Goal: Communication & Community: Share content

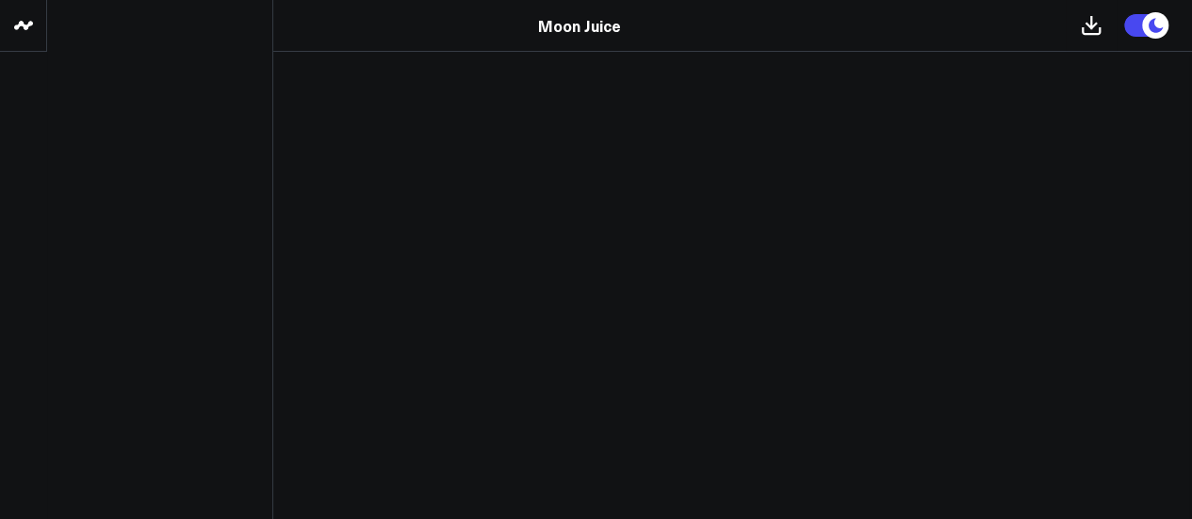
click at [21, 29] on icon at bounding box center [23, 25] width 23 height 23
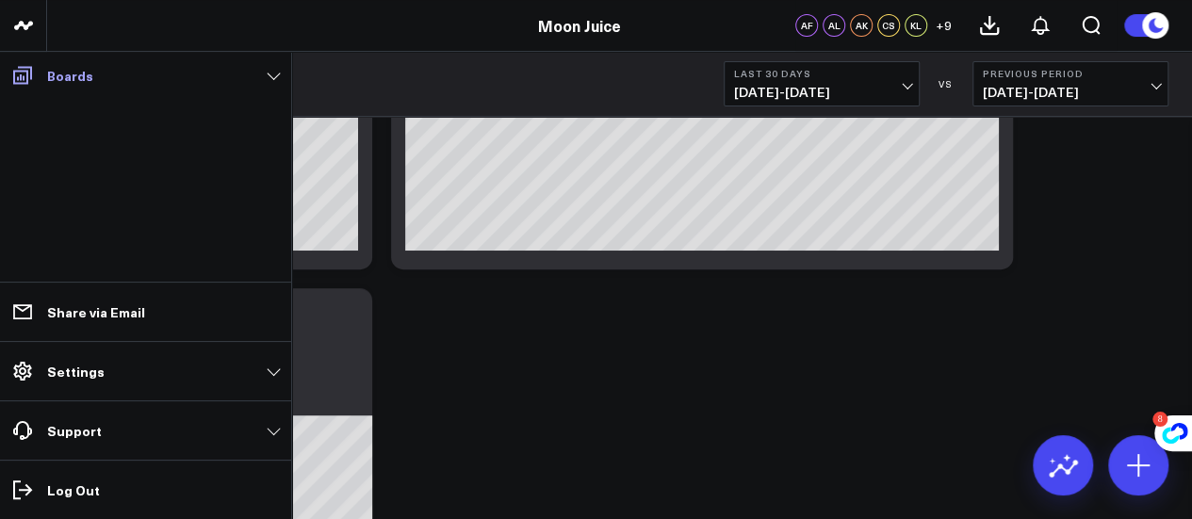
click at [255, 65] on link "Boards" at bounding box center [146, 75] width 280 height 34
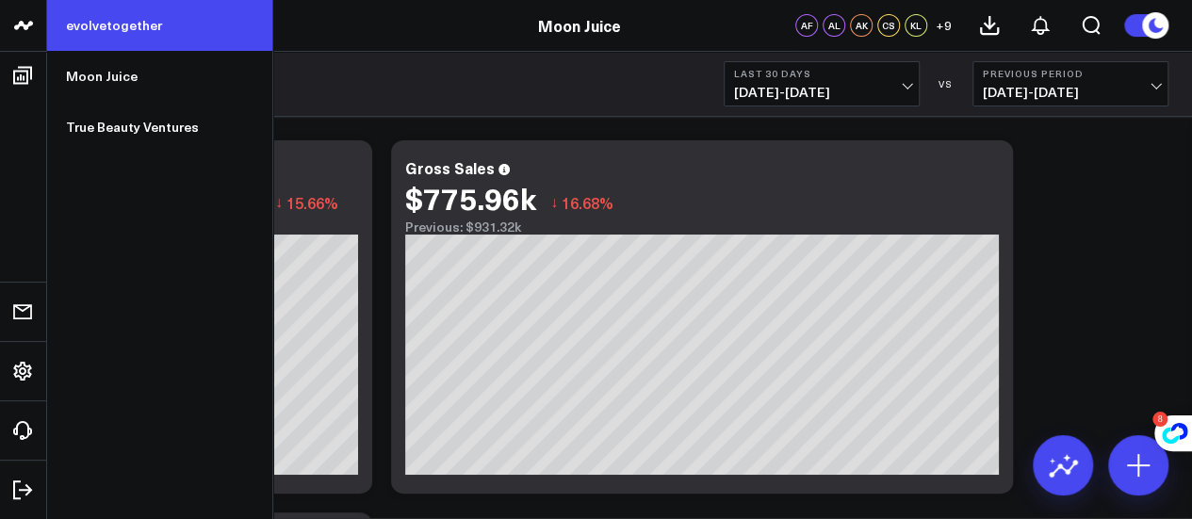
click at [101, 36] on link "evolvetogether" at bounding box center [159, 25] width 225 height 51
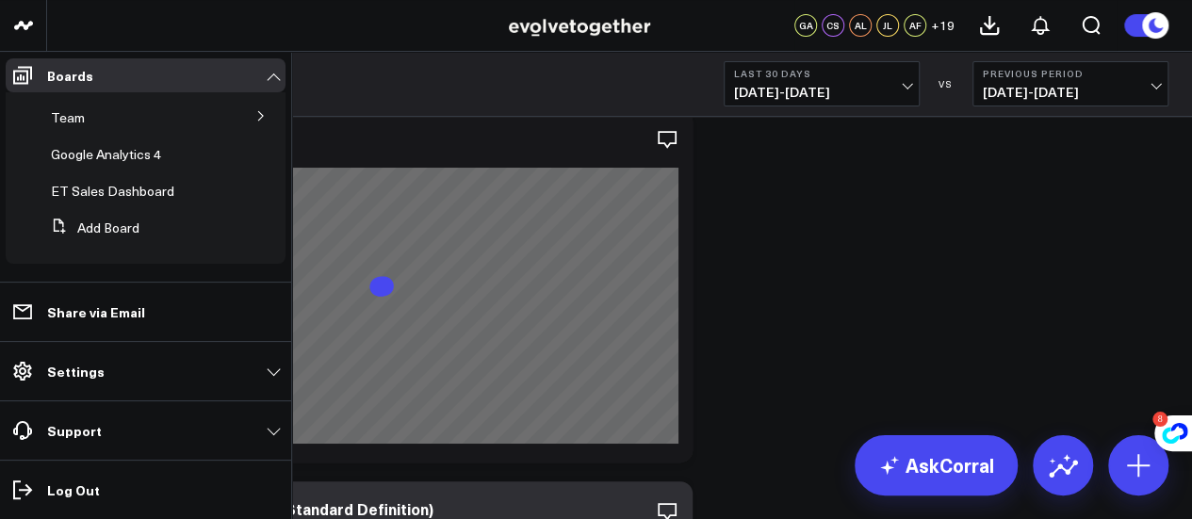
scroll to position [32, 0]
click at [142, 195] on span "ET Sales Dashboard" at bounding box center [112, 191] width 123 height 18
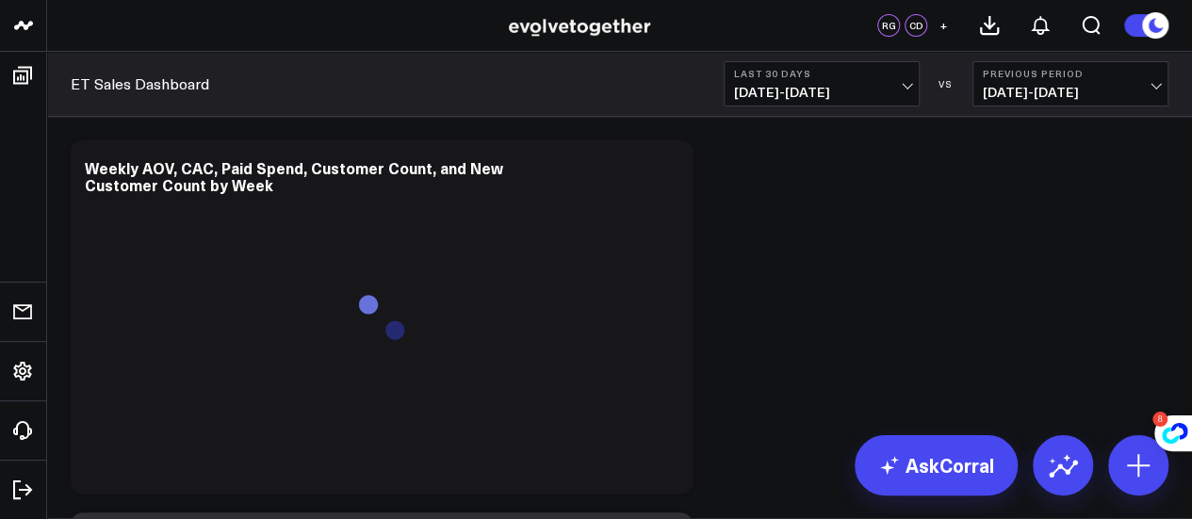
click at [939, 27] on span "+" at bounding box center [943, 25] width 8 height 13
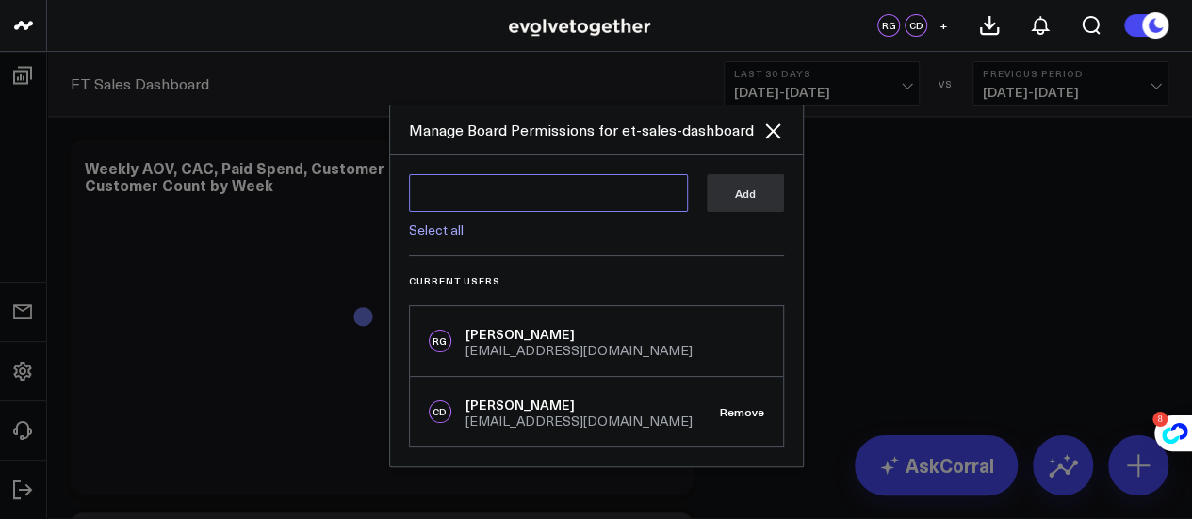
click at [633, 190] on textarea at bounding box center [548, 193] width 279 height 38
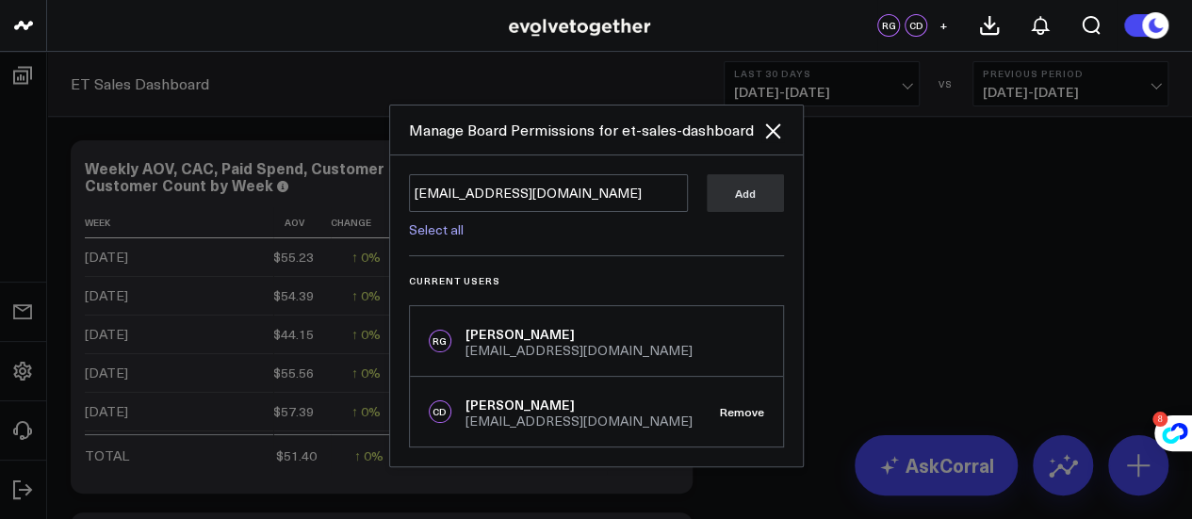
click at [452, 229] on link "Select all" at bounding box center [436, 229] width 55 height 18
type textarea "@Gabriele Arbarello @Cynthia Sakai @Andy Lew @Margo Siegel @Jenny Lee @Alina Fa…"
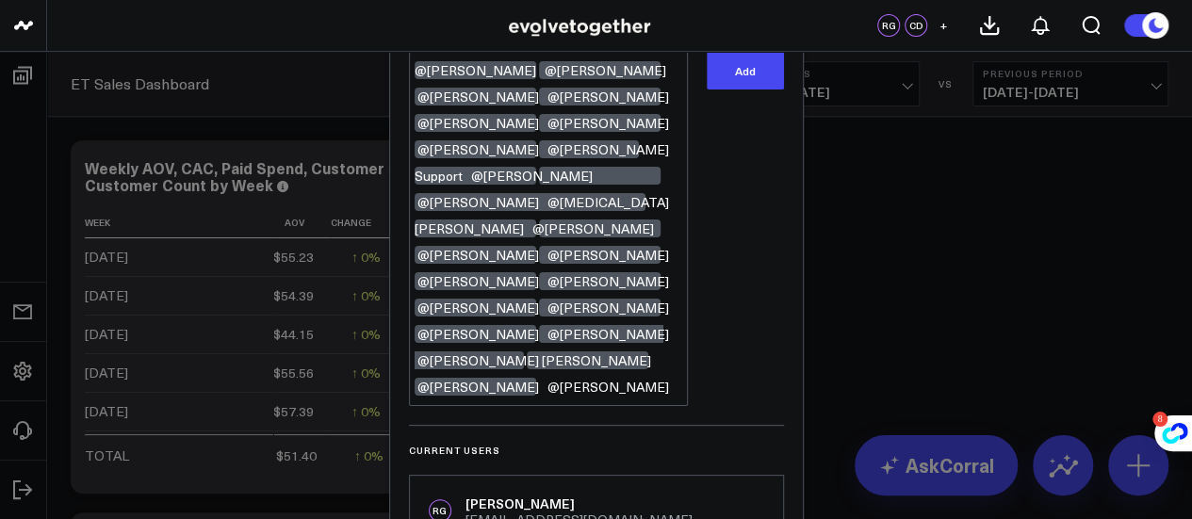
scroll to position [28, 0]
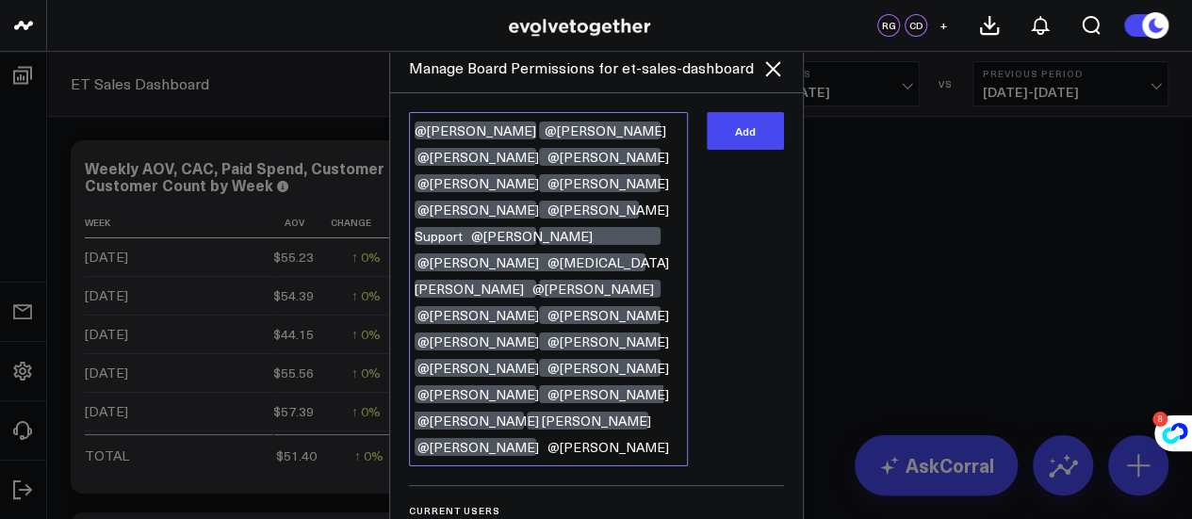
click at [539, 240] on textarea "@Gabriele Arbarello @Cynthia Sakai @Andy Lew @Margo Siegel @Jenny Lee @Alina Fa…" at bounding box center [548, 289] width 279 height 354
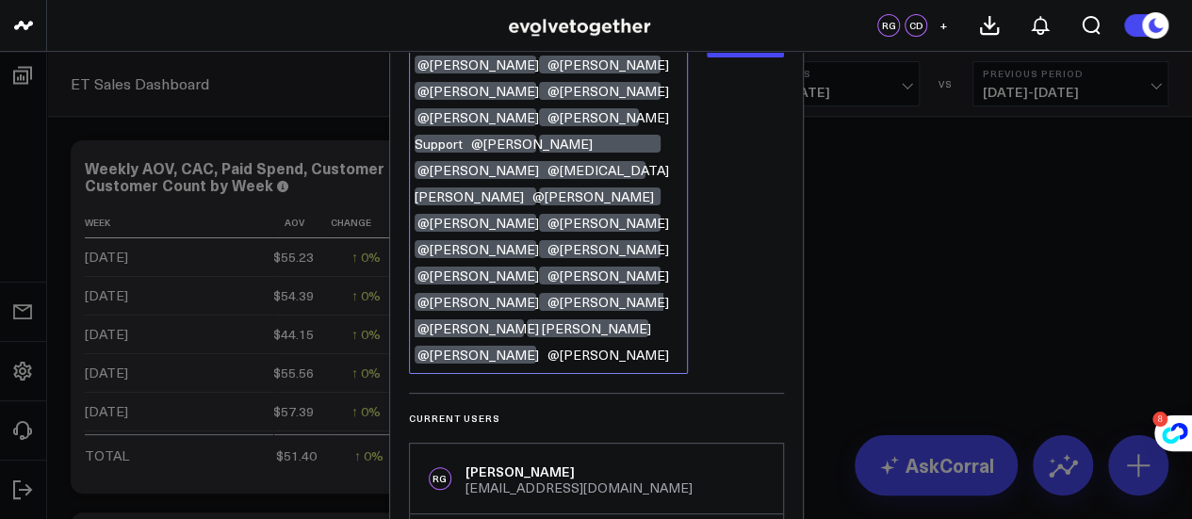
scroll to position [0, 0]
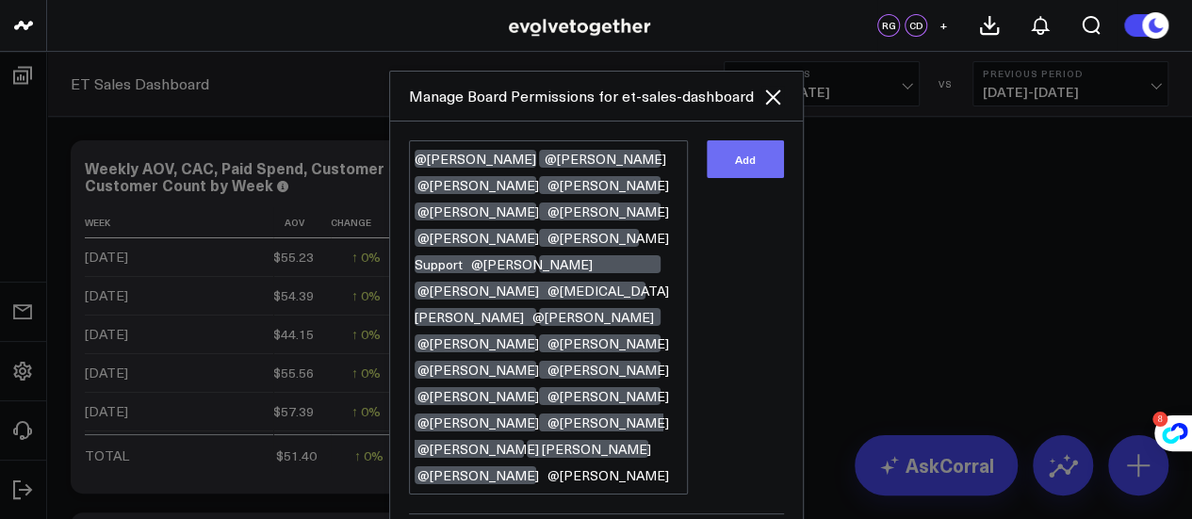
click at [735, 157] on button "Add" at bounding box center [745, 159] width 77 height 38
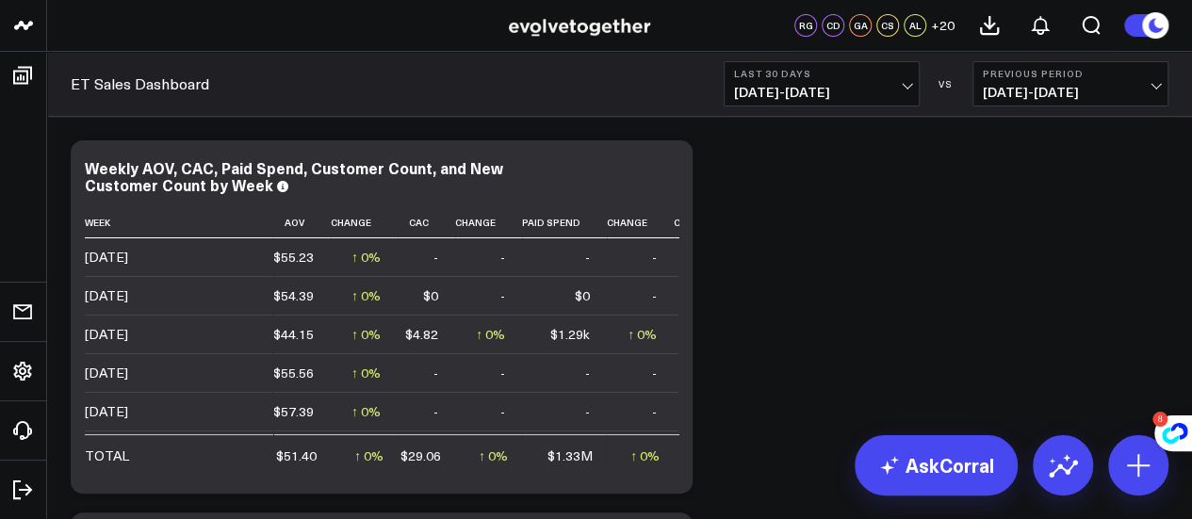
click at [917, 28] on div "AL" at bounding box center [915, 25] width 23 height 23
click at [947, 28] on span "+ 20" at bounding box center [943, 25] width 24 height 13
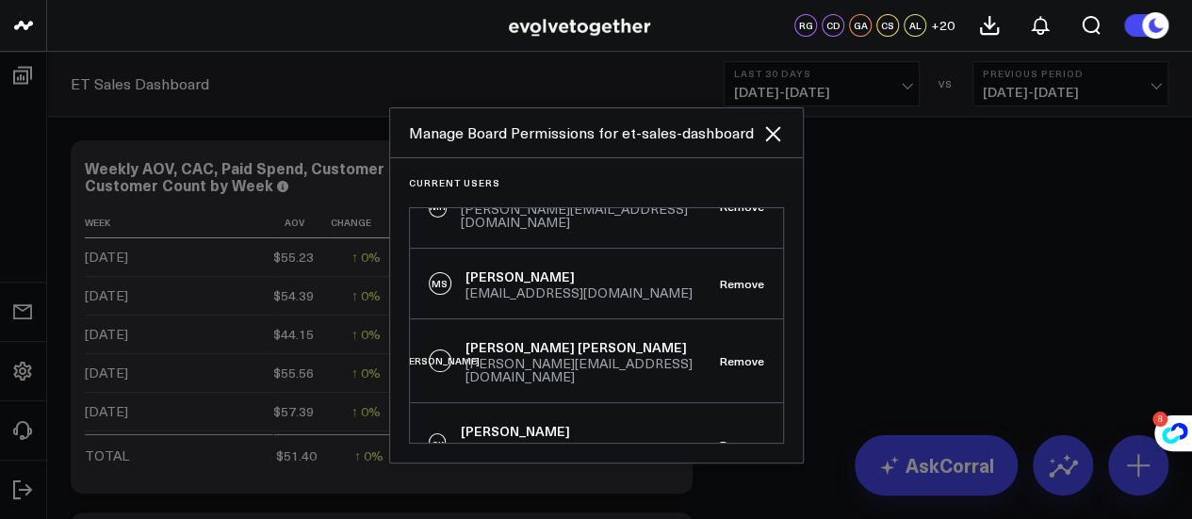
scroll to position [1312, 0]
click at [725, 353] on button "Remove" at bounding box center [742, 359] width 44 height 13
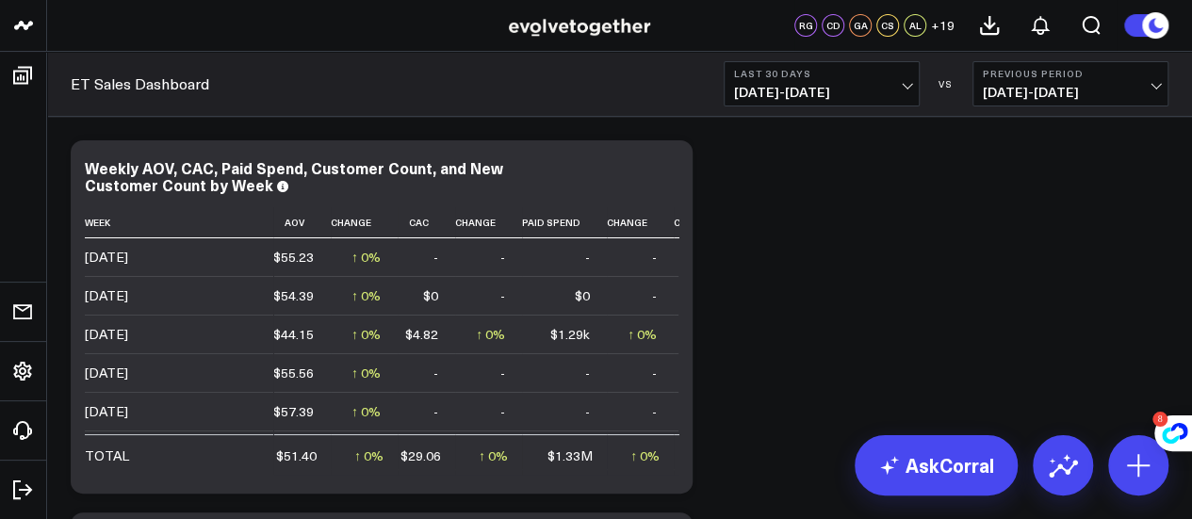
click at [941, 31] on span "+ 19" at bounding box center [943, 25] width 24 height 13
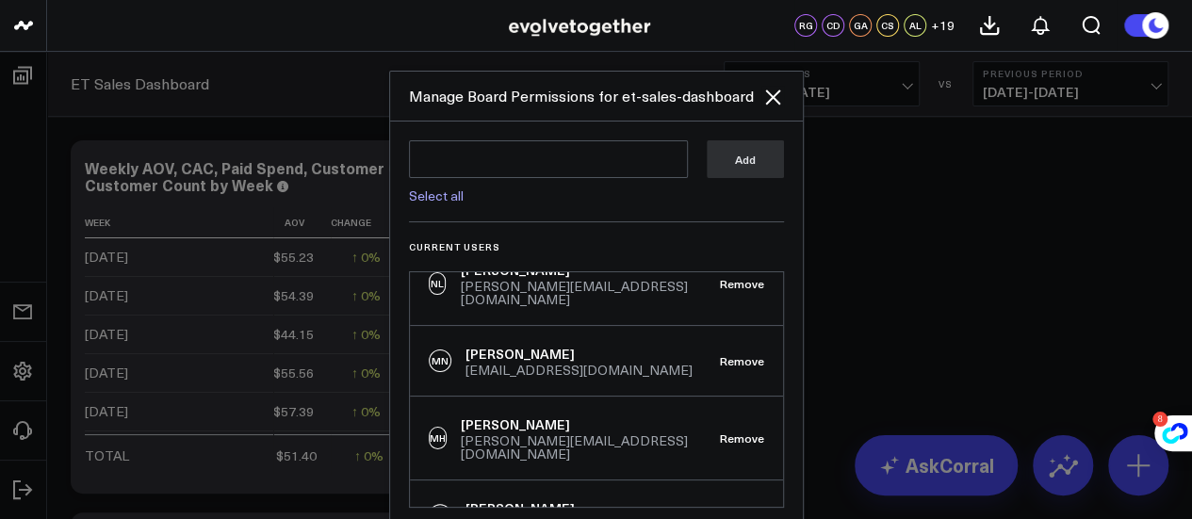
scroll to position [1241, 0]
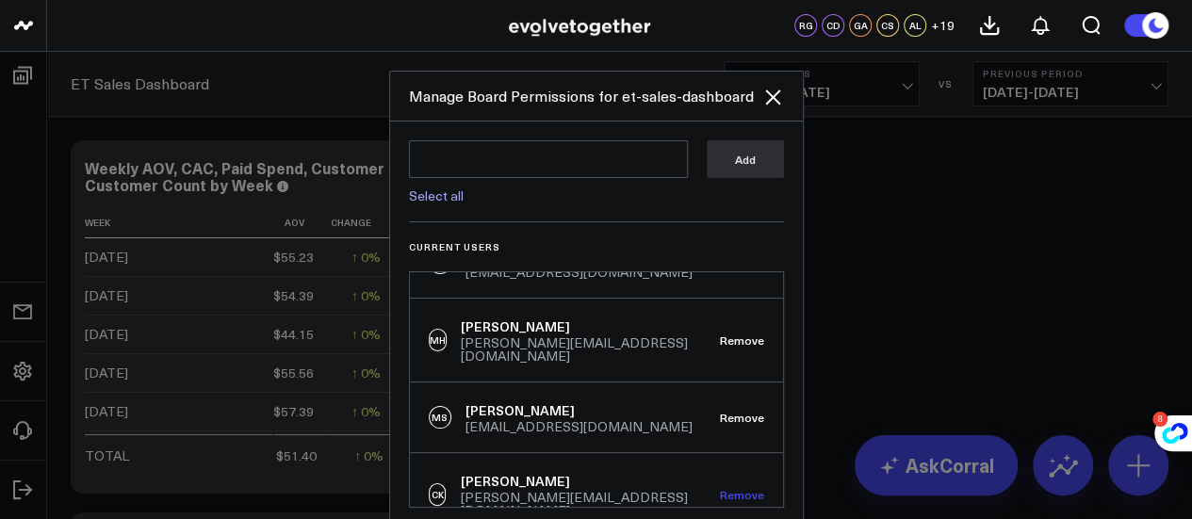
click at [729, 488] on button "Remove" at bounding box center [742, 494] width 44 height 13
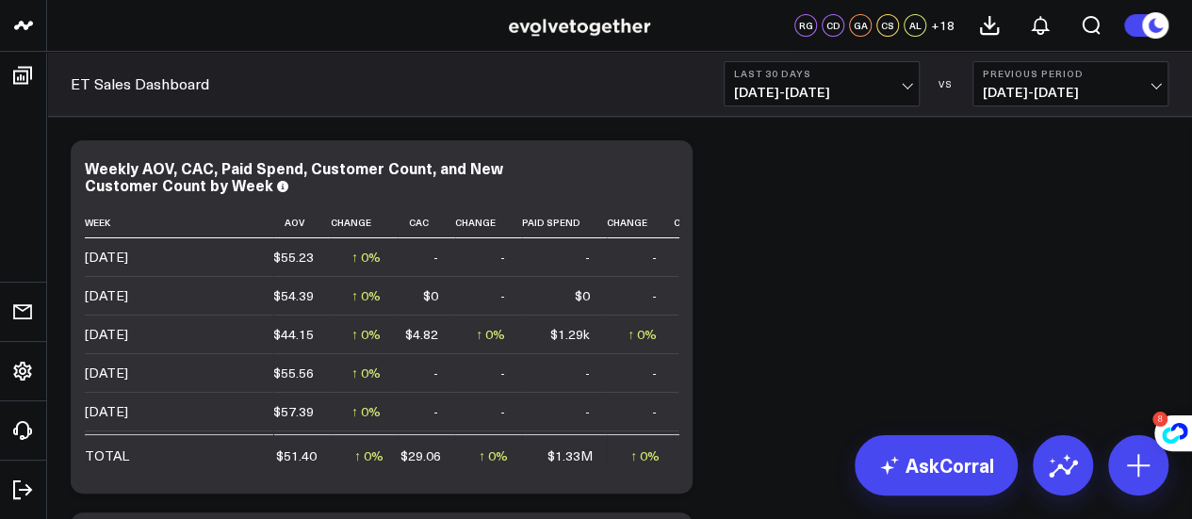
click at [931, 31] on span "+ 18" at bounding box center [943, 25] width 24 height 13
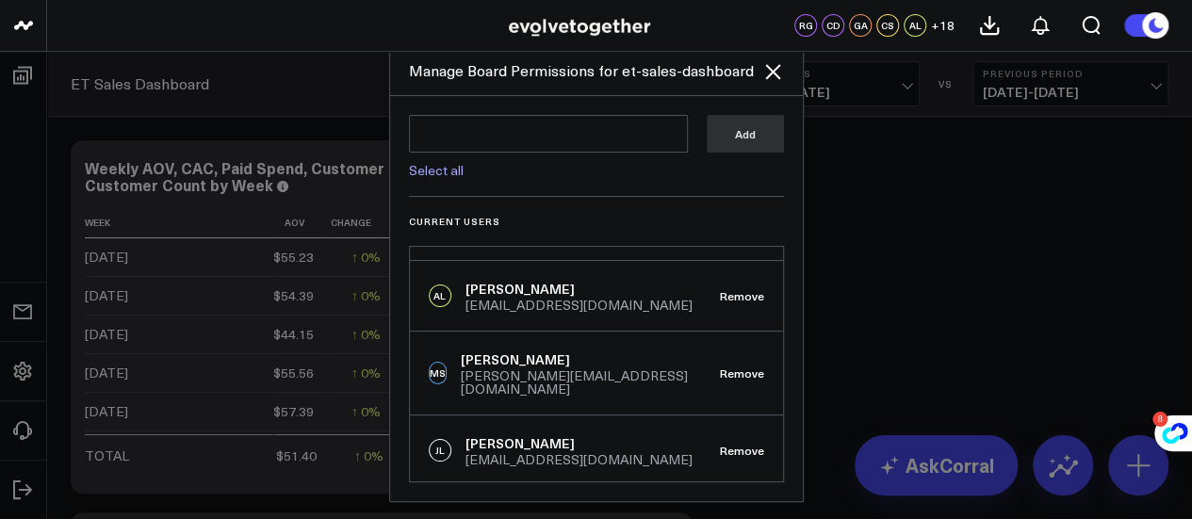
scroll to position [269, 0]
click at [445, 176] on link "Select all" at bounding box center [436, 170] width 55 height 18
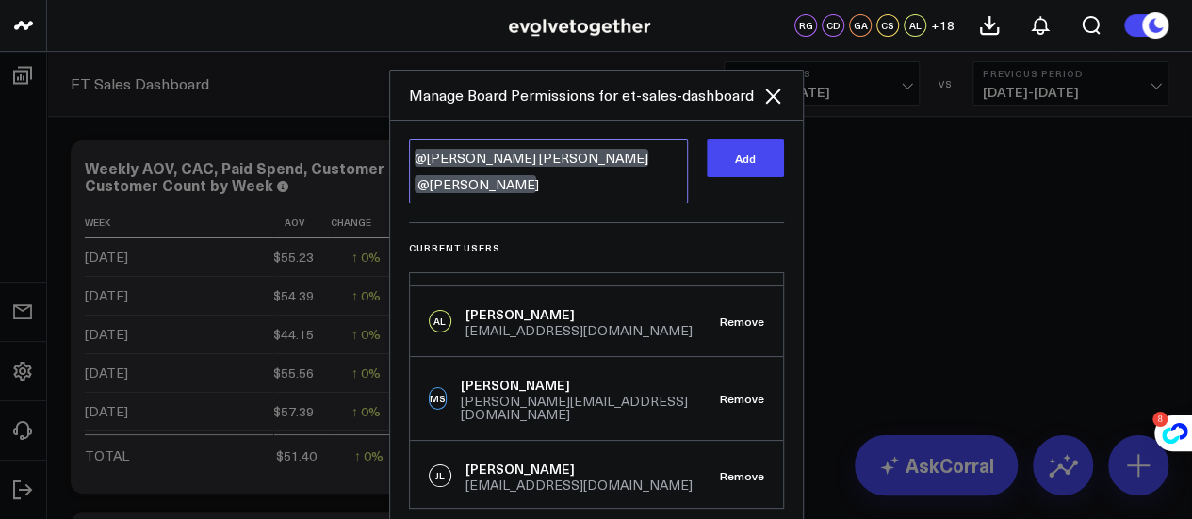
click at [597, 160] on textarea "@Julie Alvin @Caroline Kehoe" at bounding box center [548, 171] width 279 height 64
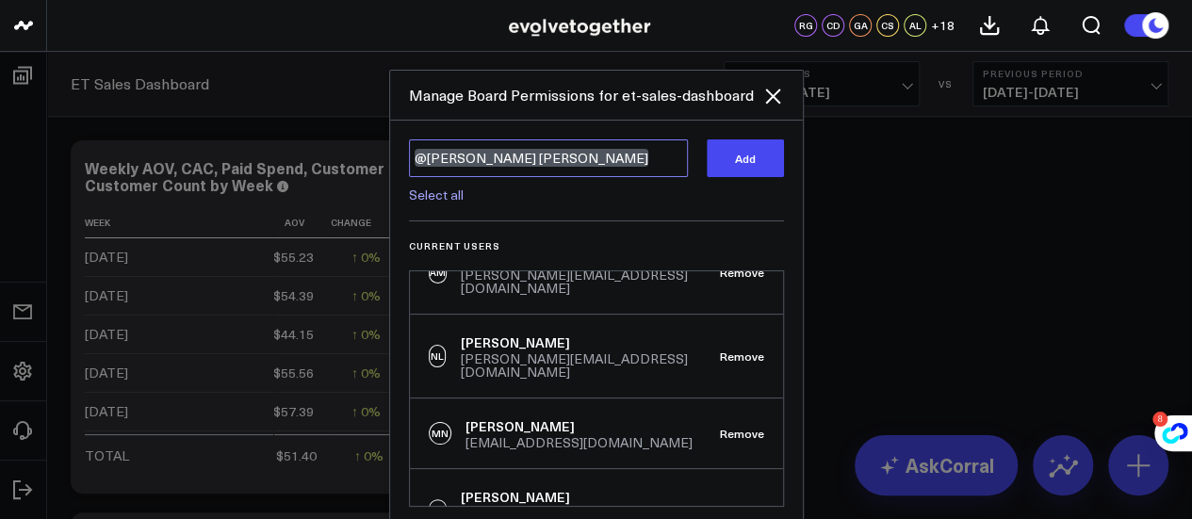
scroll to position [1170, 0]
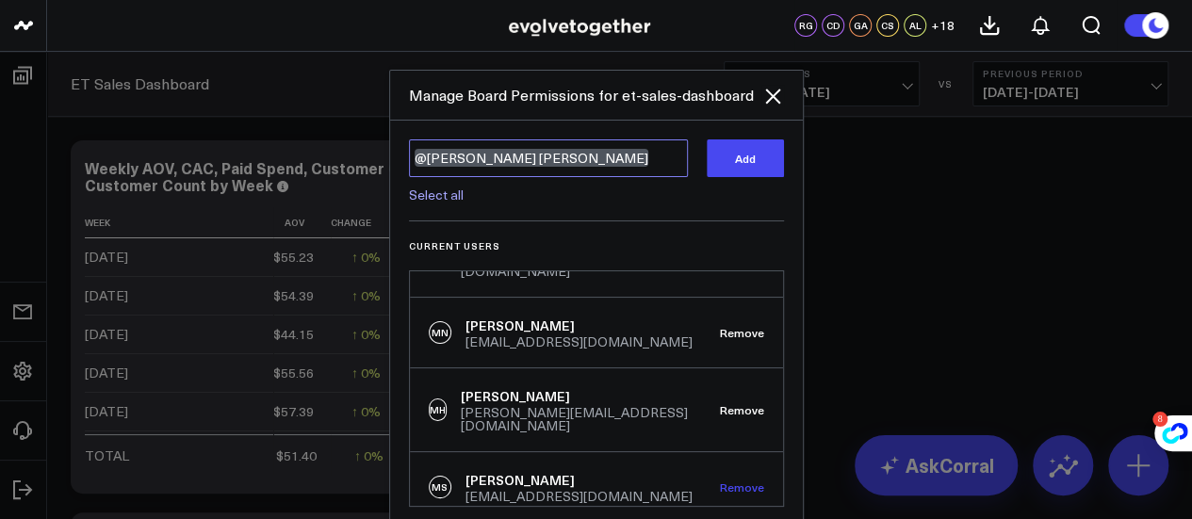
type textarea "@Julie Alvin"
click at [734, 481] on button "Remove" at bounding box center [742, 487] width 44 height 13
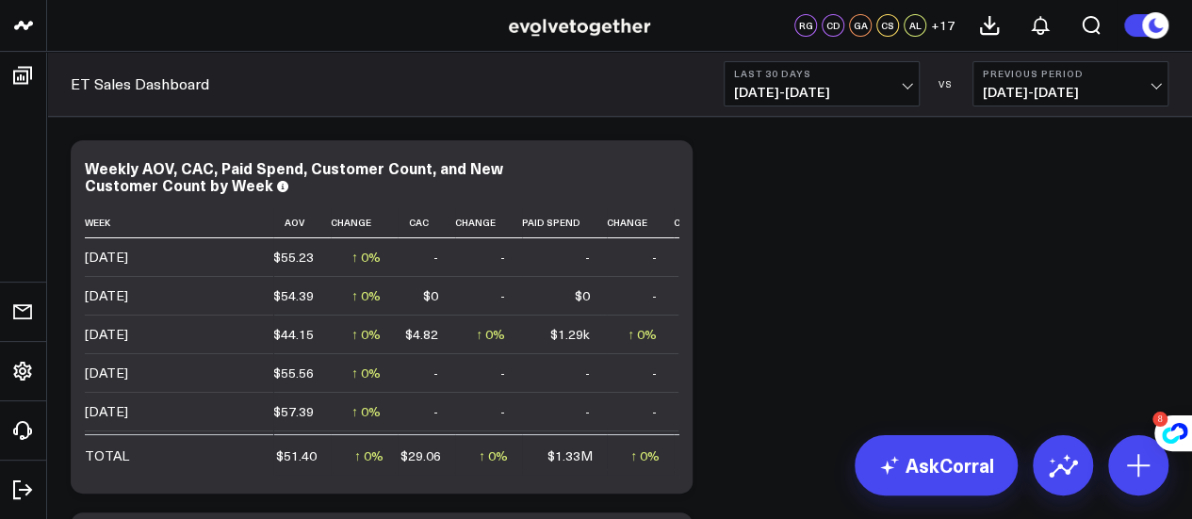
click at [948, 24] on span "+ 17" at bounding box center [943, 25] width 24 height 13
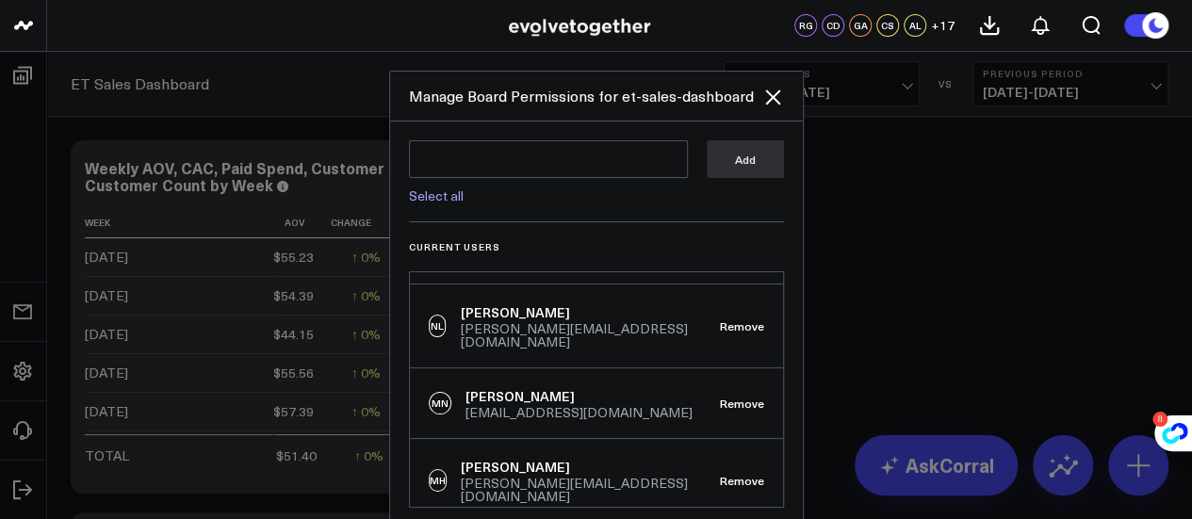
scroll to position [25, 0]
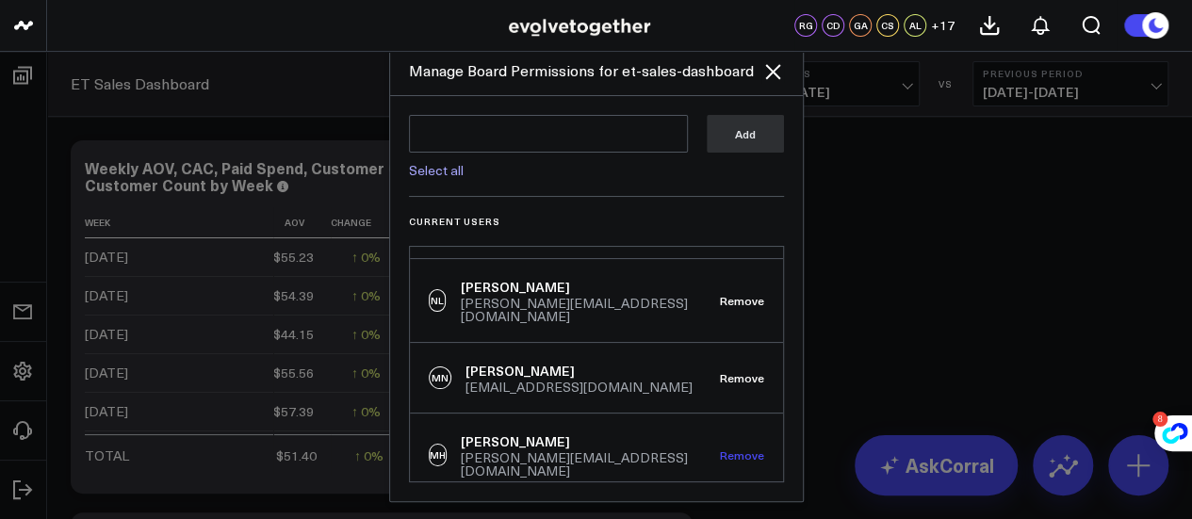
click at [721, 449] on button "Remove" at bounding box center [742, 455] width 44 height 13
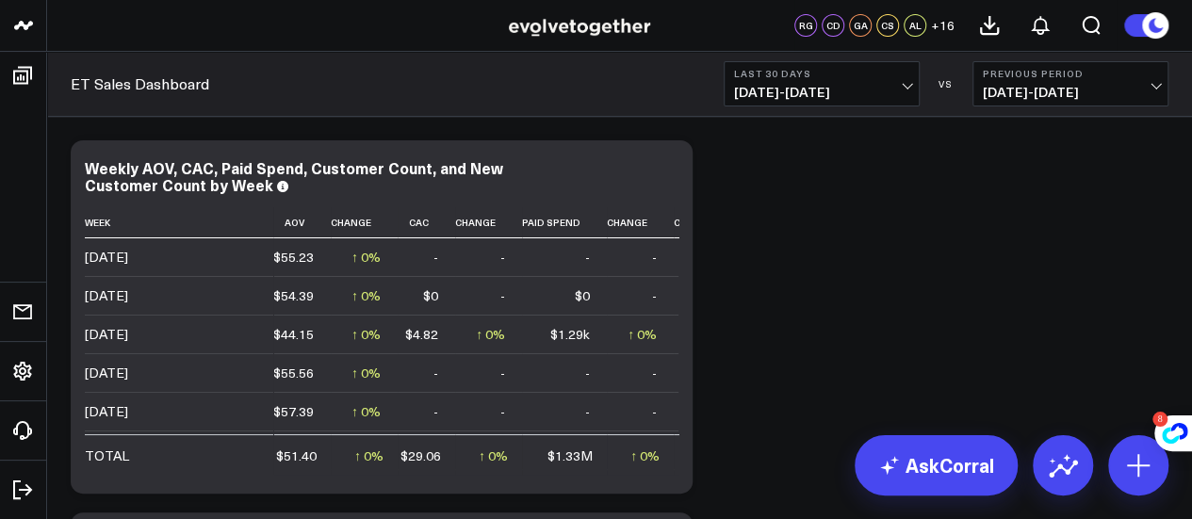
click at [927, 19] on div "RG CD GA CS AL + 16" at bounding box center [874, 25] width 160 height 23
click at [951, 31] on span "+ 16" at bounding box center [943, 25] width 24 height 13
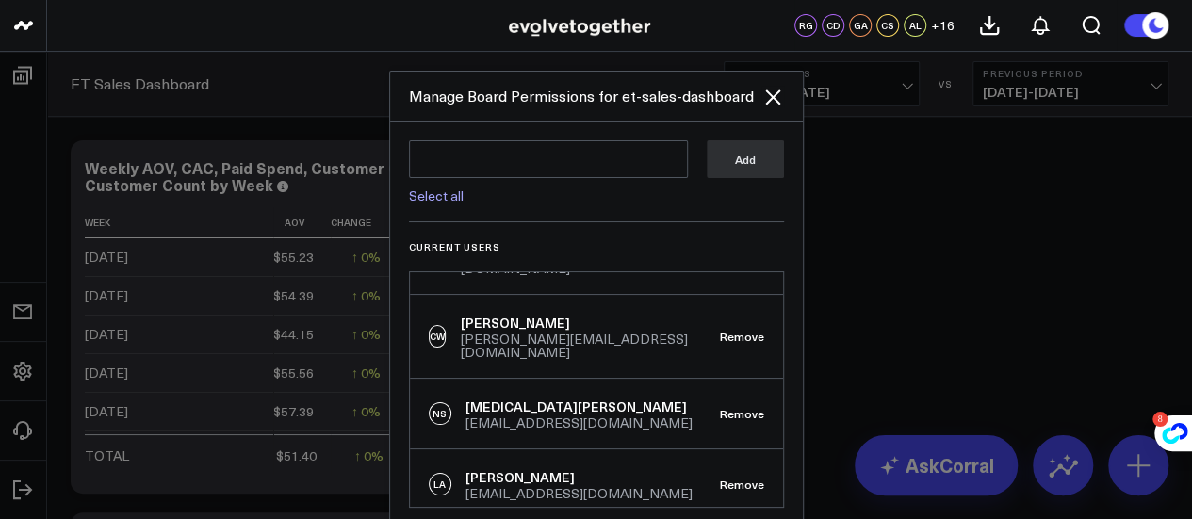
scroll to position [1030, 0]
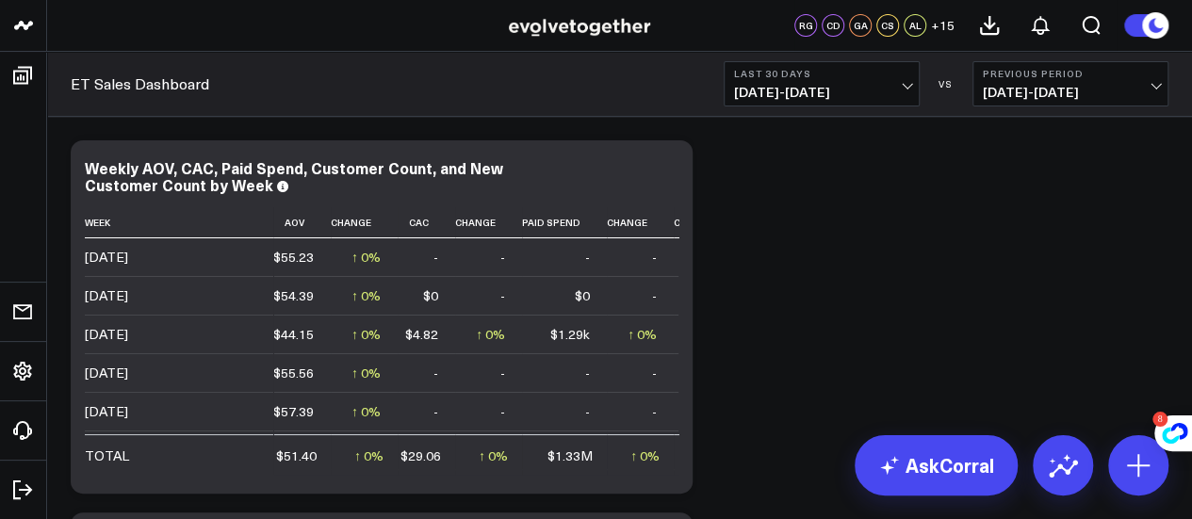
click at [940, 22] on span "+ 15" at bounding box center [943, 25] width 24 height 13
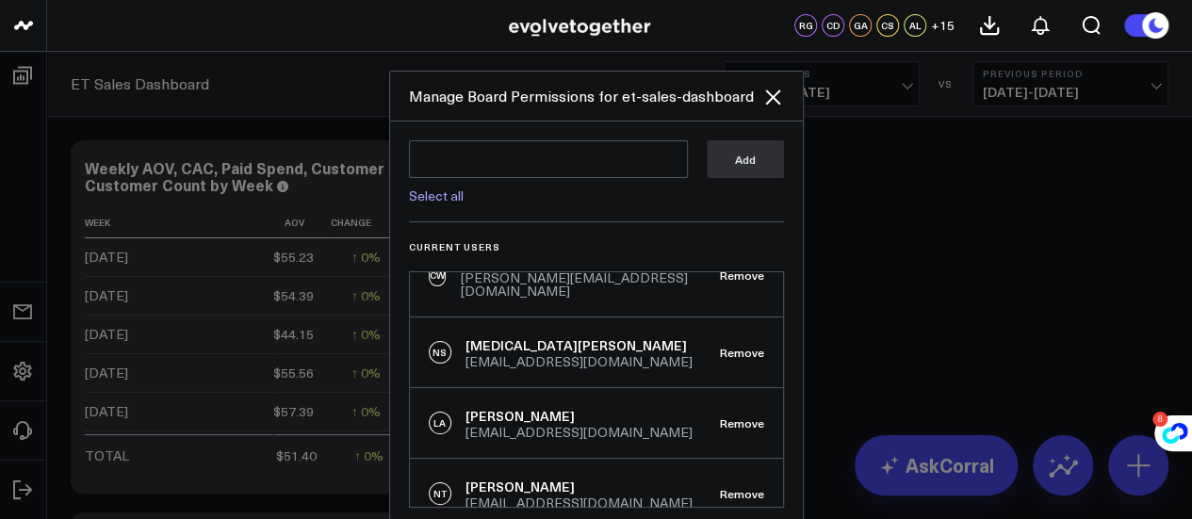
scroll to position [959, 0]
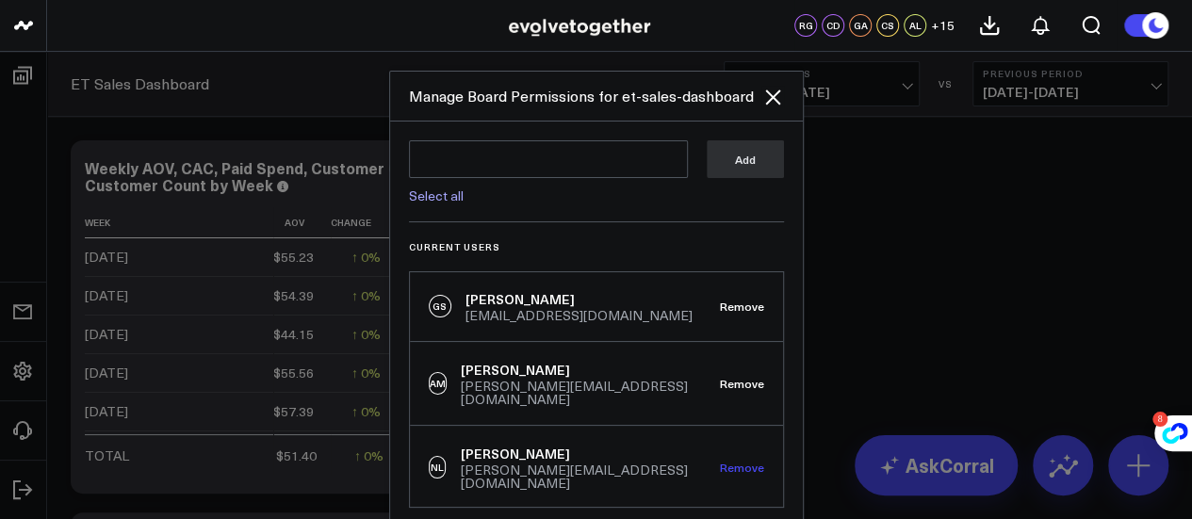
click at [720, 461] on button "Remove" at bounding box center [742, 467] width 44 height 13
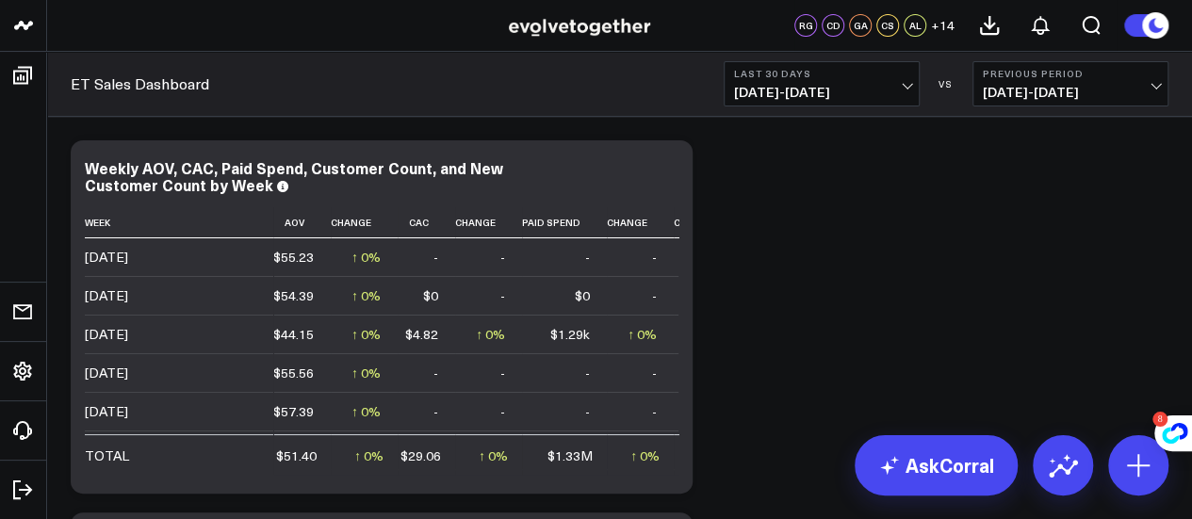
click at [929, 27] on div "RG CD GA CS AL + 14" at bounding box center [874, 25] width 160 height 23
click at [920, 26] on div "AL" at bounding box center [915, 25] width 23 height 23
click at [936, 27] on span "+ 14" at bounding box center [943, 25] width 24 height 13
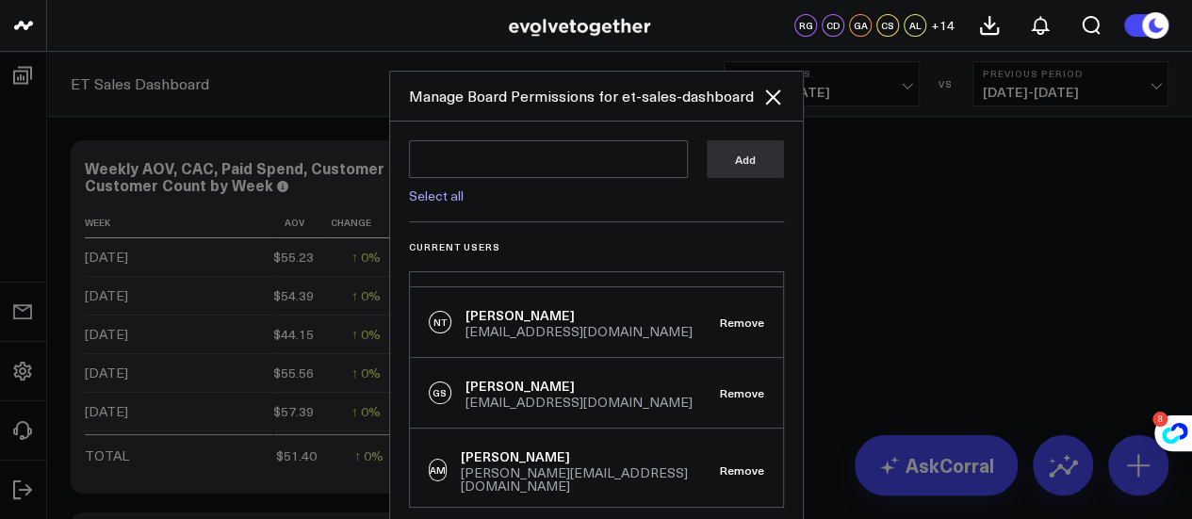
scroll to position [839, 0]
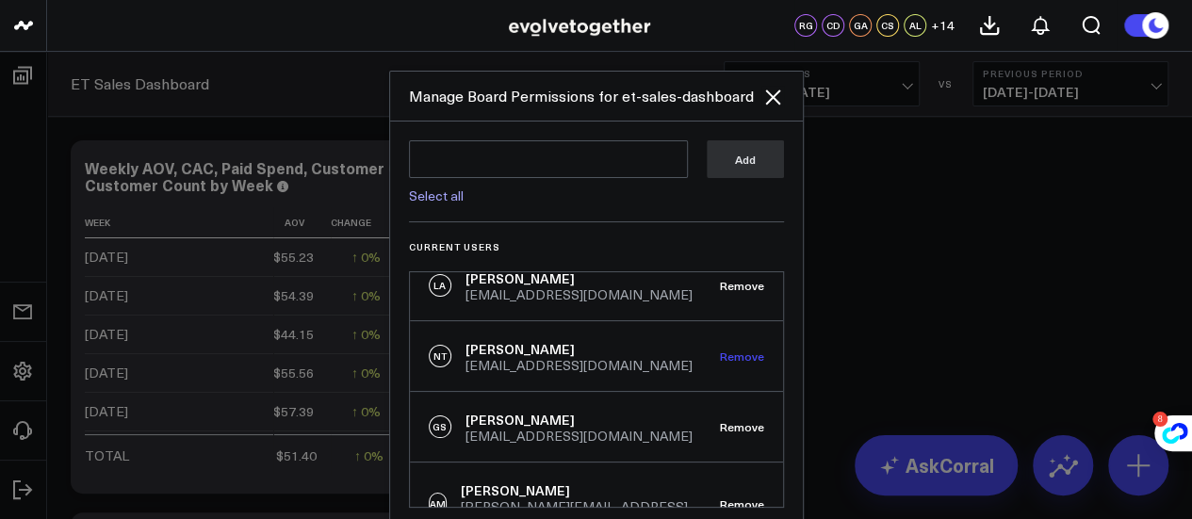
click at [731, 350] on button "Remove" at bounding box center [742, 356] width 44 height 13
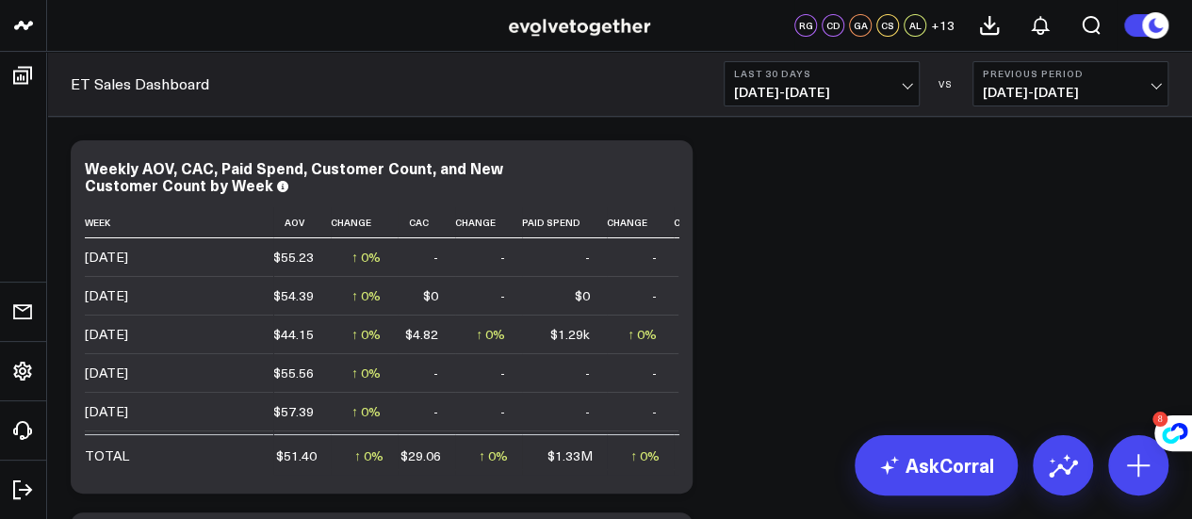
click at [937, 24] on span "+ 13" at bounding box center [943, 25] width 24 height 13
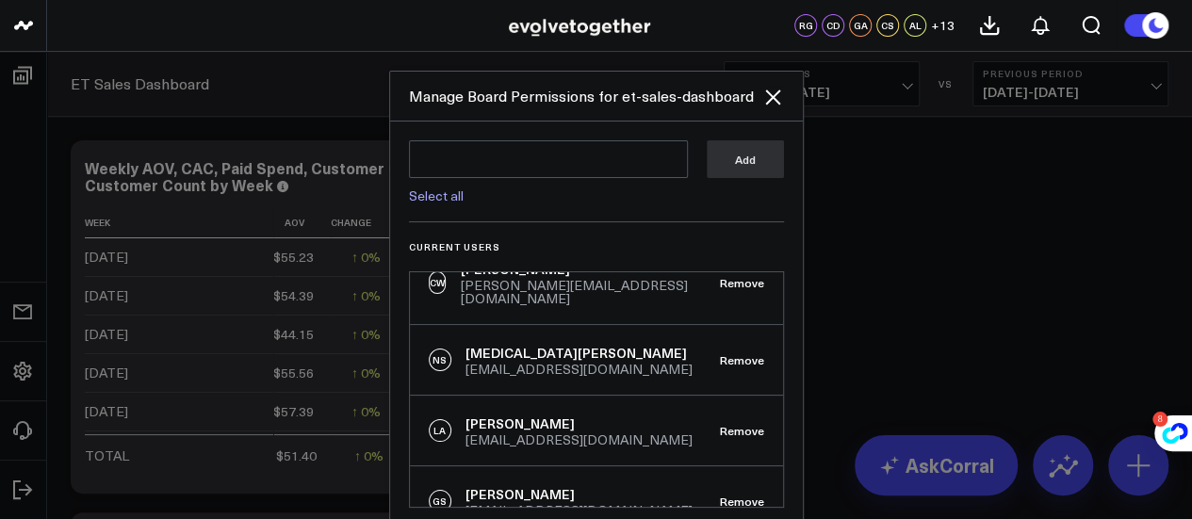
scroll to position [660, 0]
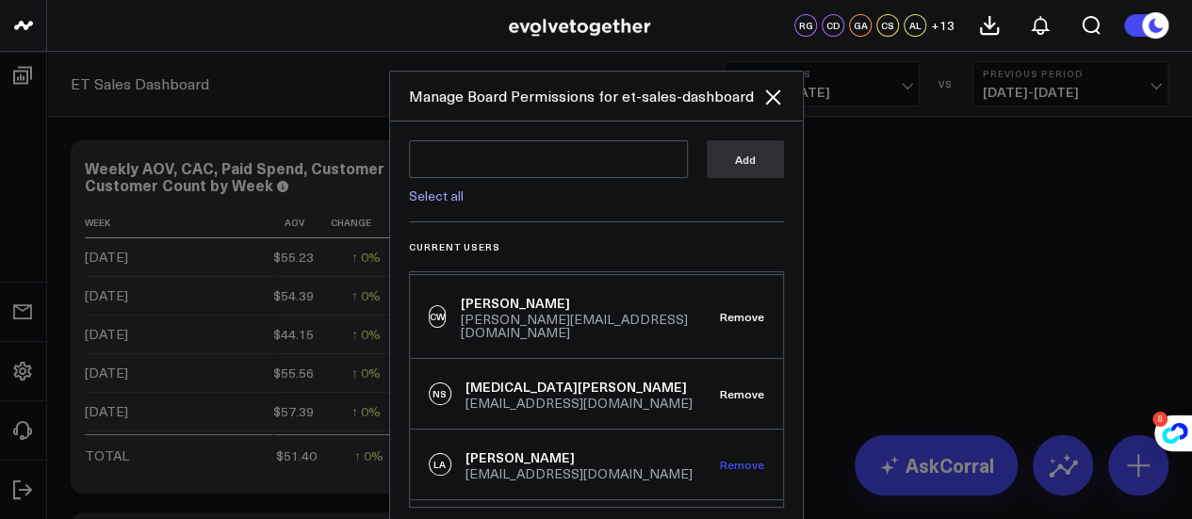
click at [731, 458] on button "Remove" at bounding box center [742, 464] width 44 height 13
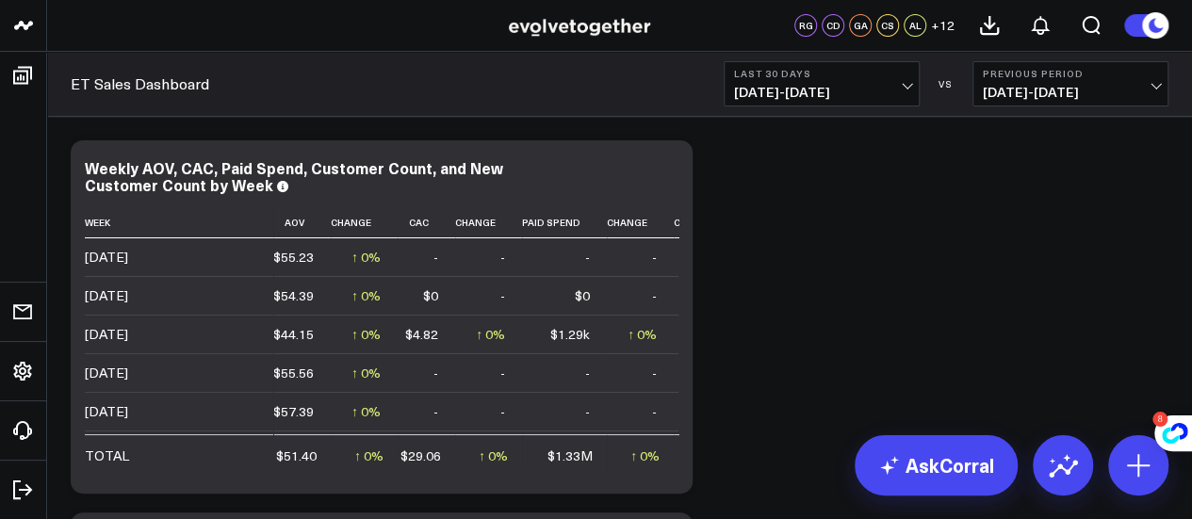
click at [936, 31] on span "+ 12" at bounding box center [943, 25] width 24 height 13
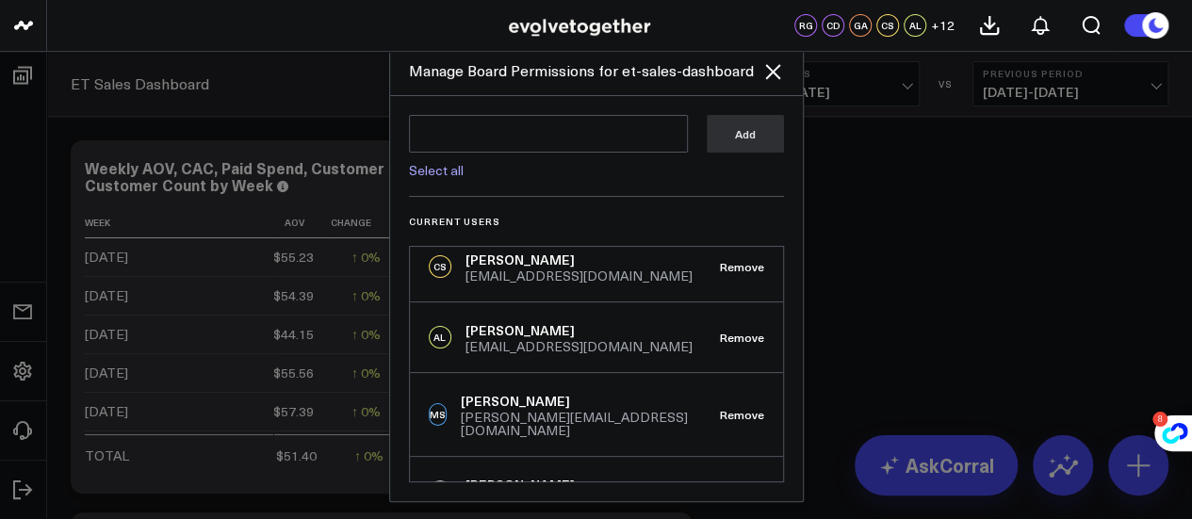
scroll to position [228, 0]
click at [739, 333] on button "Remove" at bounding box center [742, 336] width 44 height 13
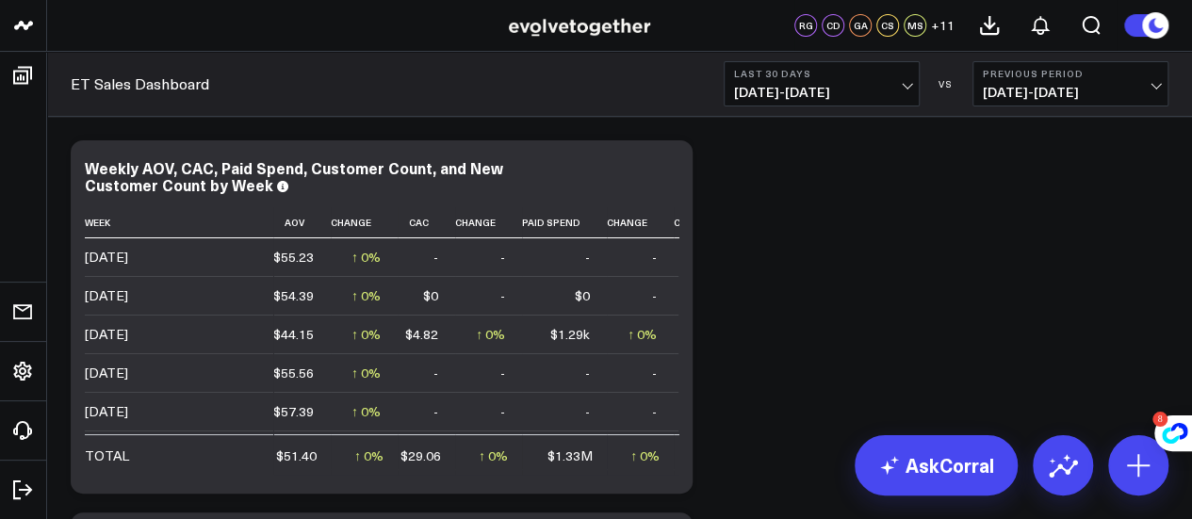
click at [948, 24] on span "+ 11" at bounding box center [943, 25] width 24 height 13
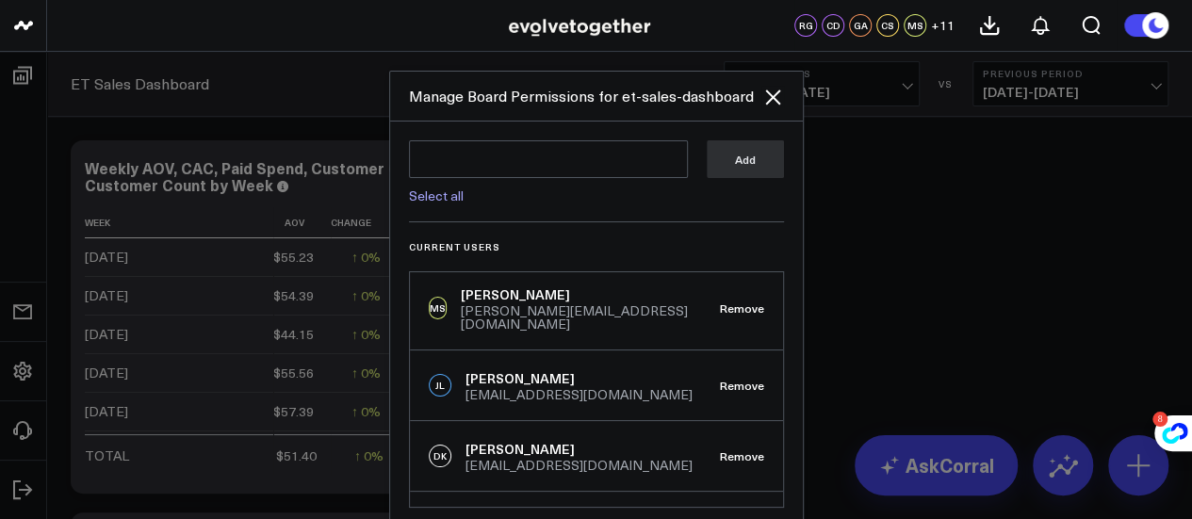
scroll to position [274, 0]
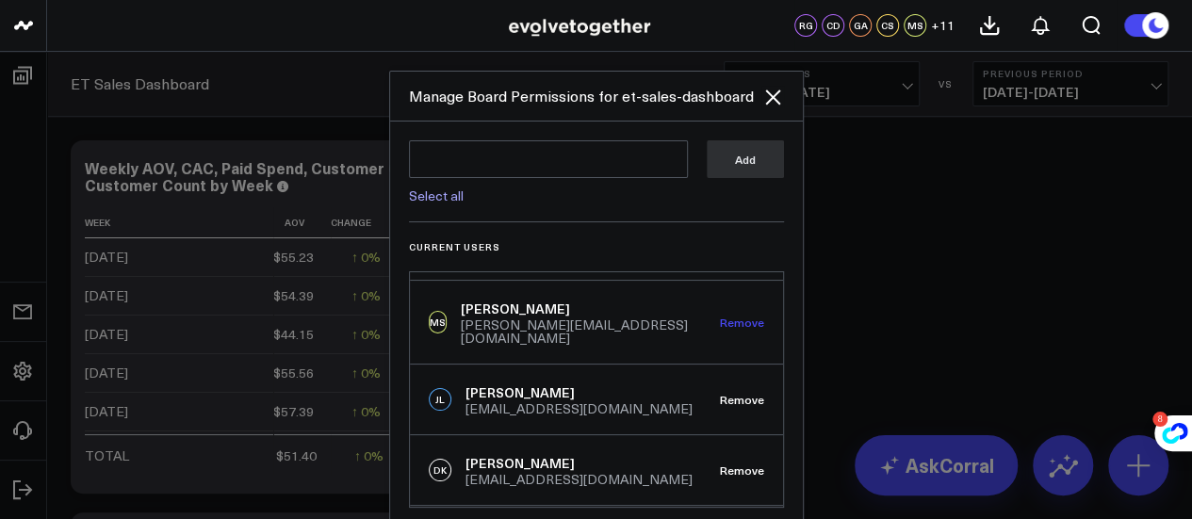
click at [720, 316] on button "Remove" at bounding box center [742, 322] width 44 height 13
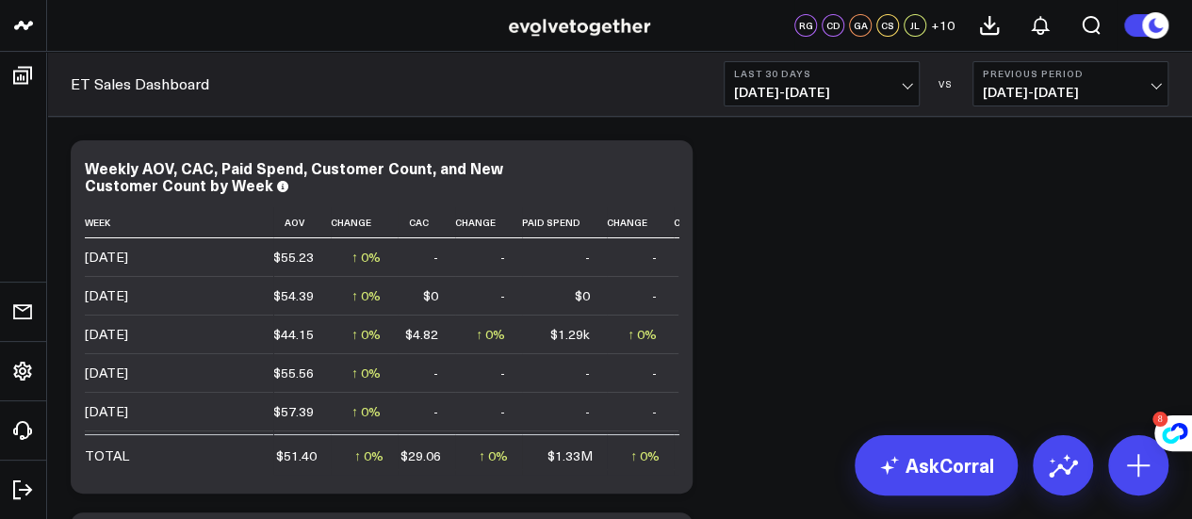
click at [938, 35] on button "+ 10" at bounding box center [943, 25] width 24 height 23
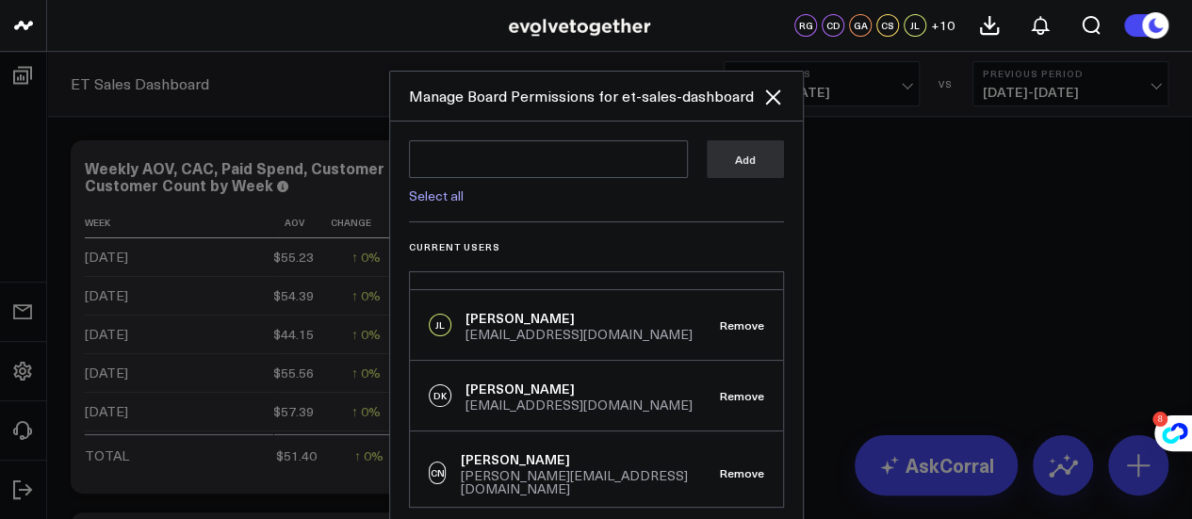
scroll to position [268, 0]
click at [720, 389] on button "Remove" at bounding box center [742, 392] width 44 height 13
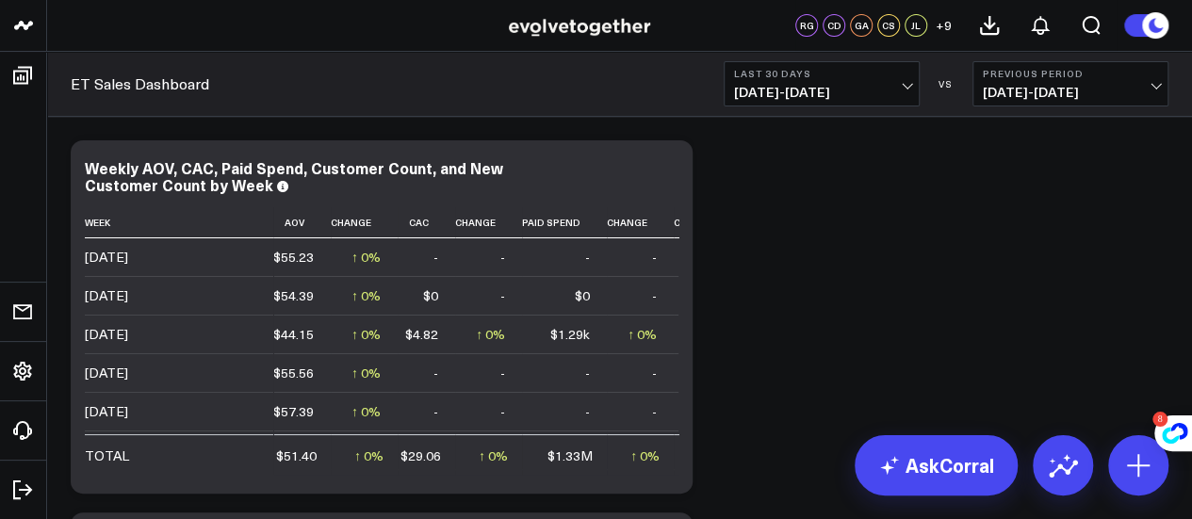
click at [941, 22] on span "+ 9" at bounding box center [944, 25] width 16 height 13
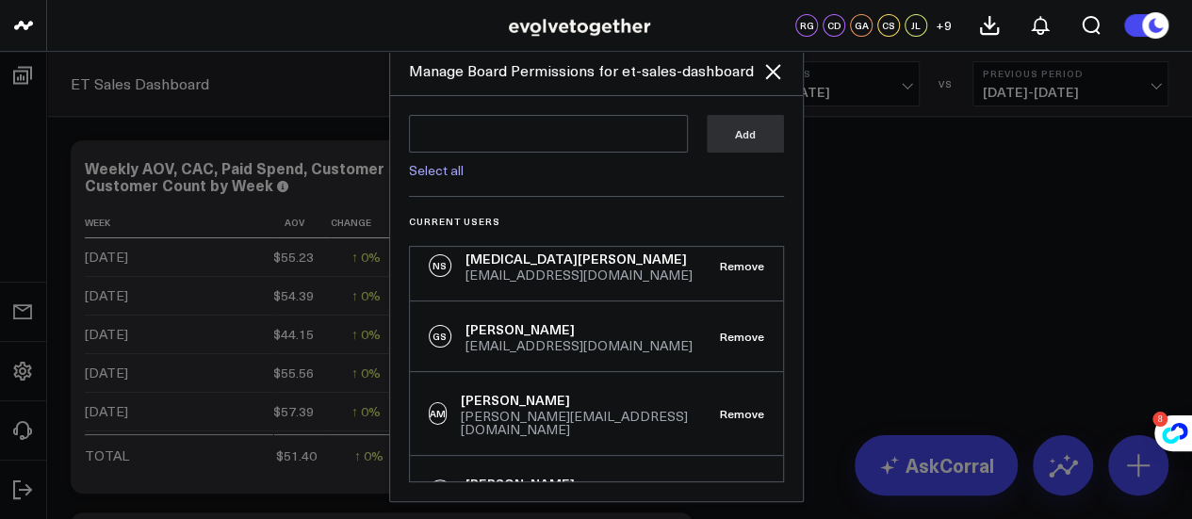
scroll to position [24, 0]
click at [891, 321] on div at bounding box center [596, 259] width 1192 height 519
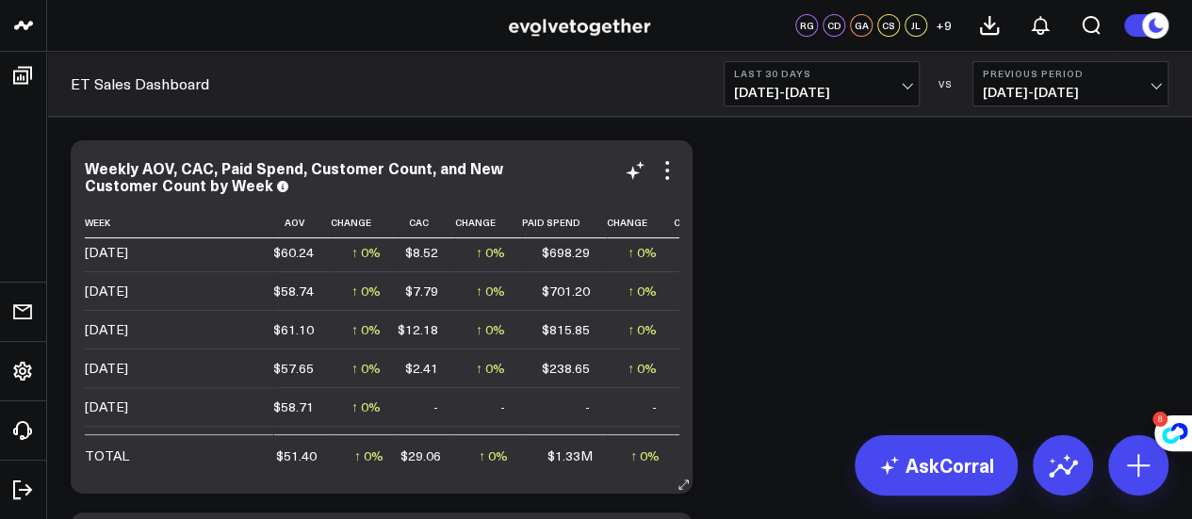
scroll to position [0, 0]
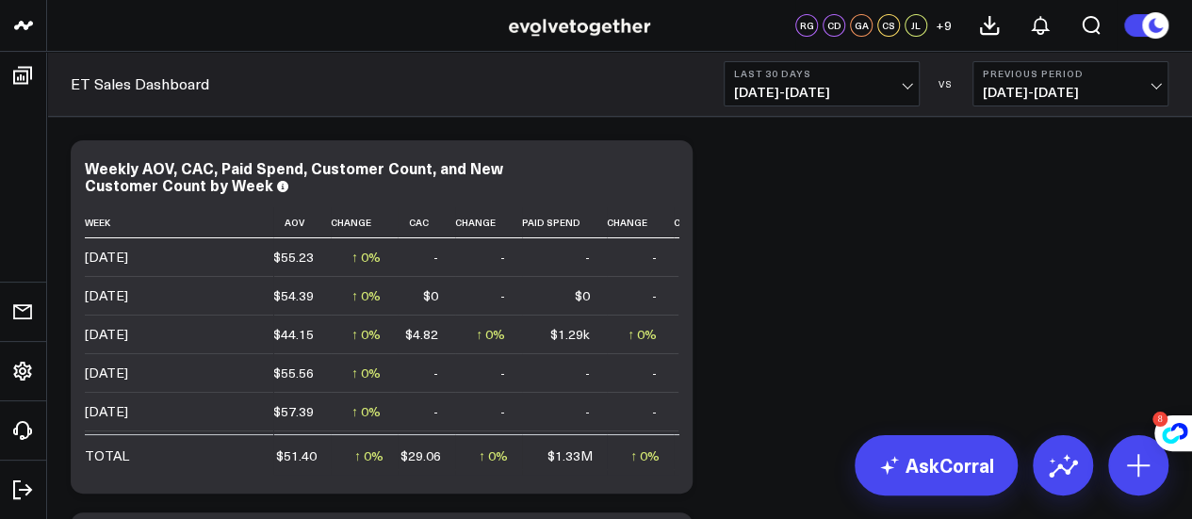
click at [727, 323] on div "Modify via AI Copy link to widget Ask support Remove Create linked copy Executi…" at bounding box center [619, 503] width 1117 height 744
